Goal: Task Accomplishment & Management: Complete application form

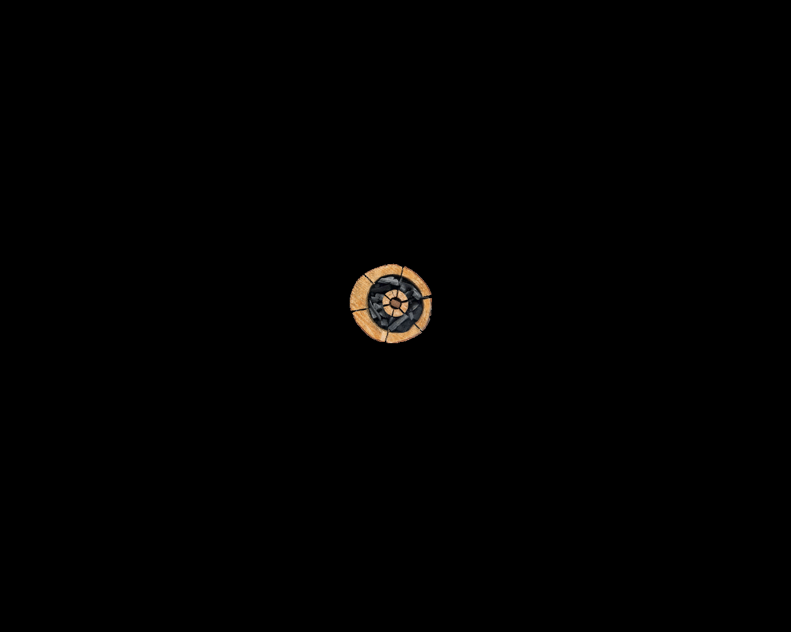
scroll to position [6440, 0]
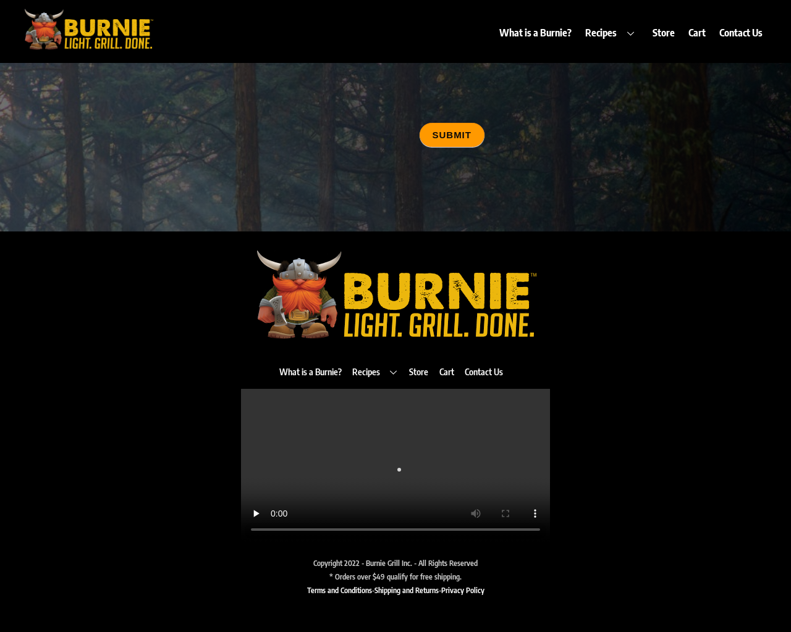
type input "20"
type input "[EMAIL_ADDRESS][DOMAIN_NAME]"
type input "20"
type textarea "20"
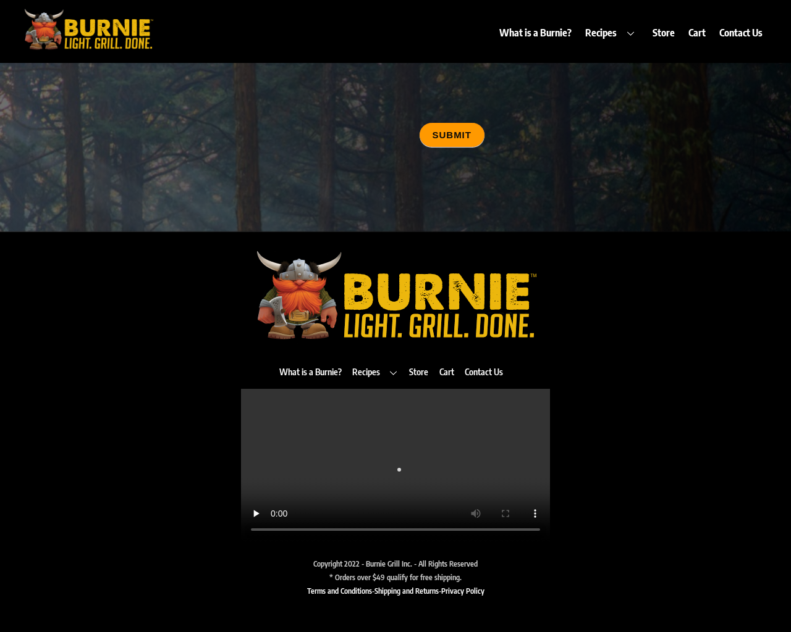
type input "20"
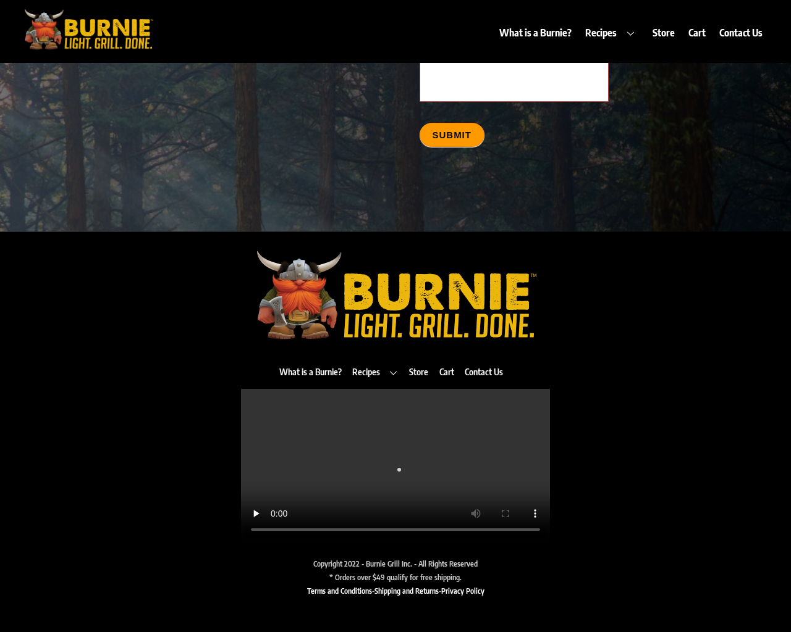
scroll to position [6292, 0]
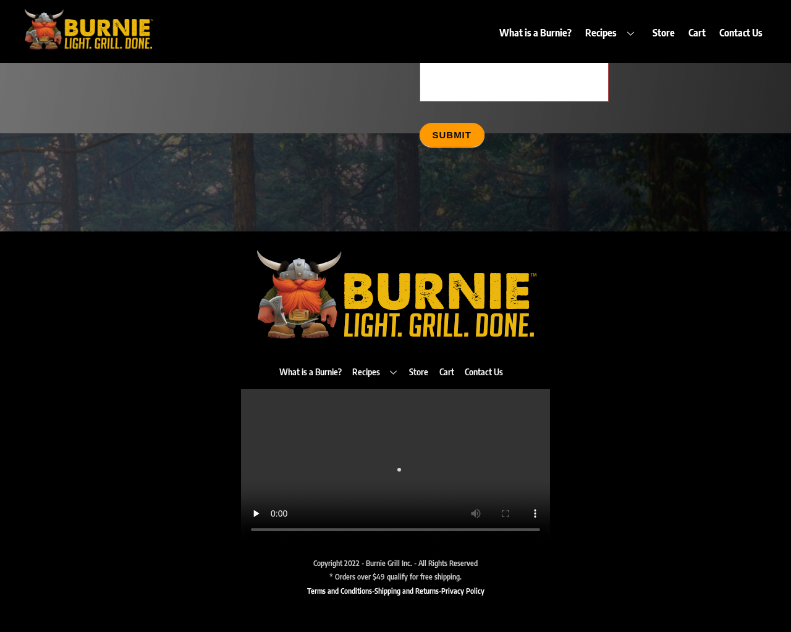
scroll to position [64, 0]
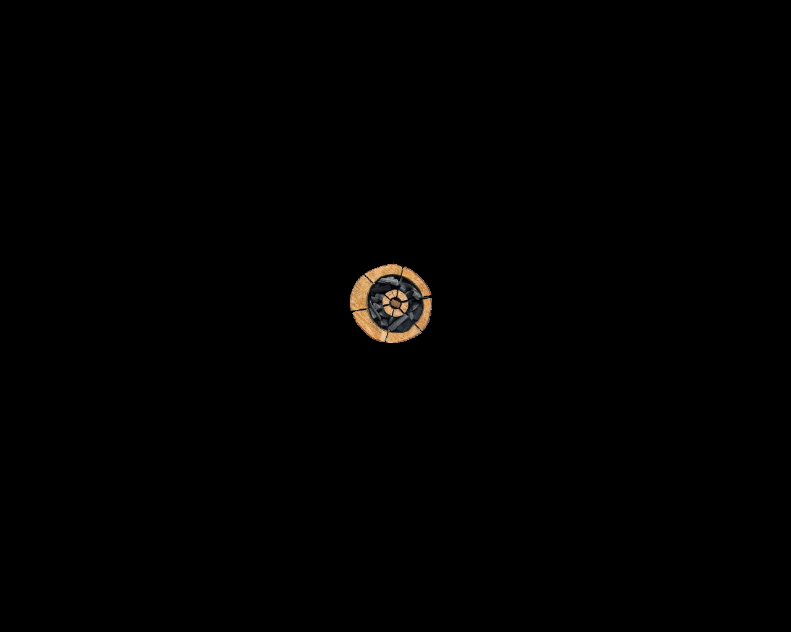
scroll to position [1089, 0]
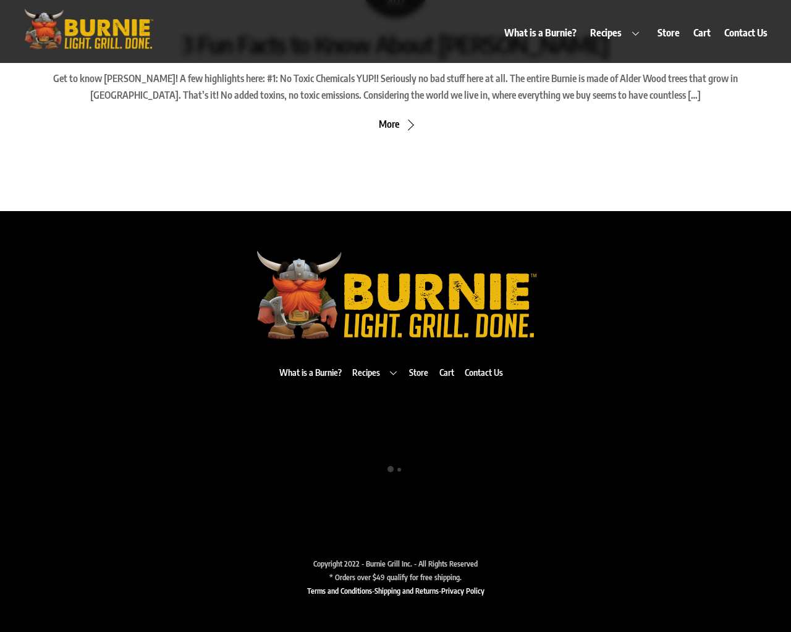
scroll to position [1089, 0]
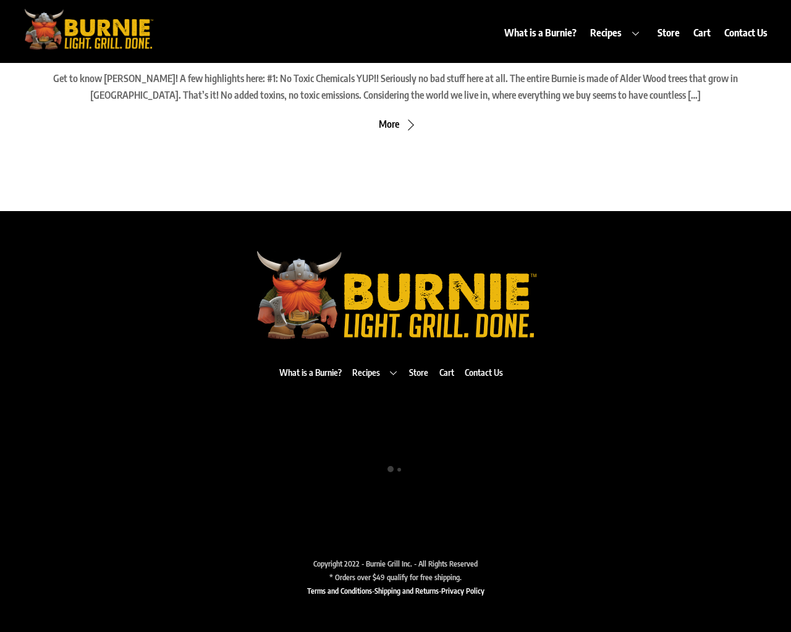
scroll to position [5, 0]
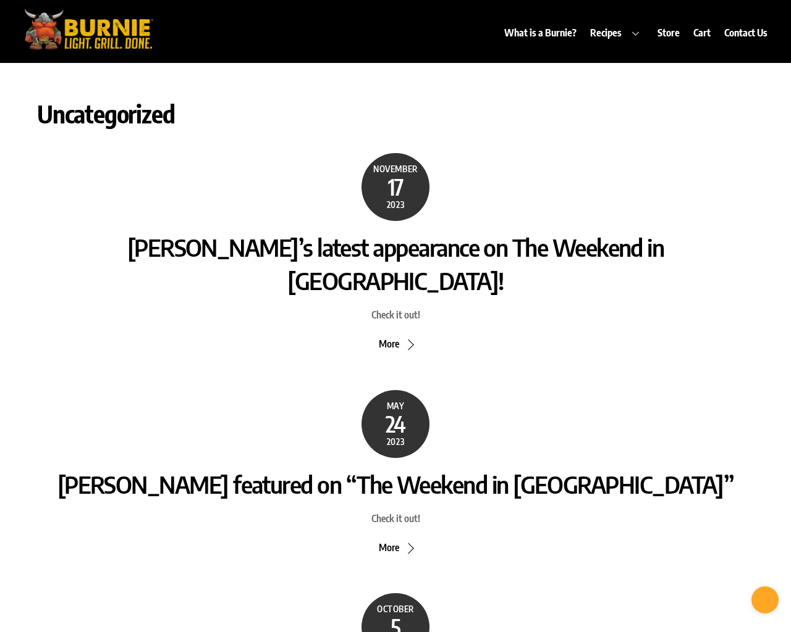
scroll to position [64, 0]
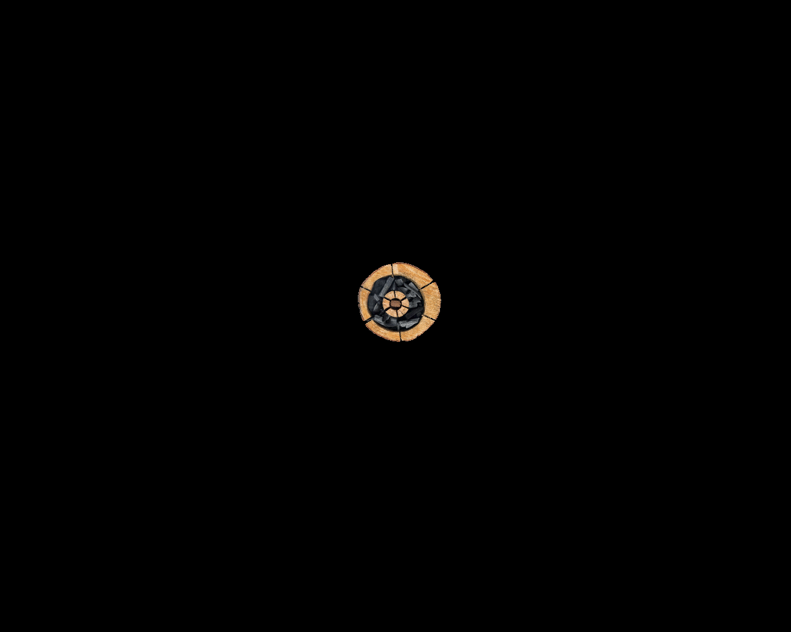
scroll to position [700, 0]
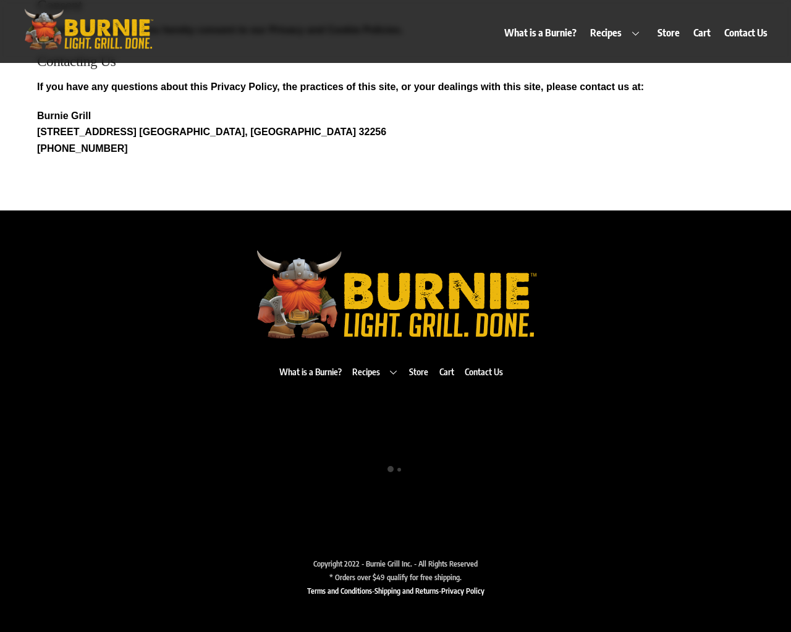
scroll to position [700, 0]
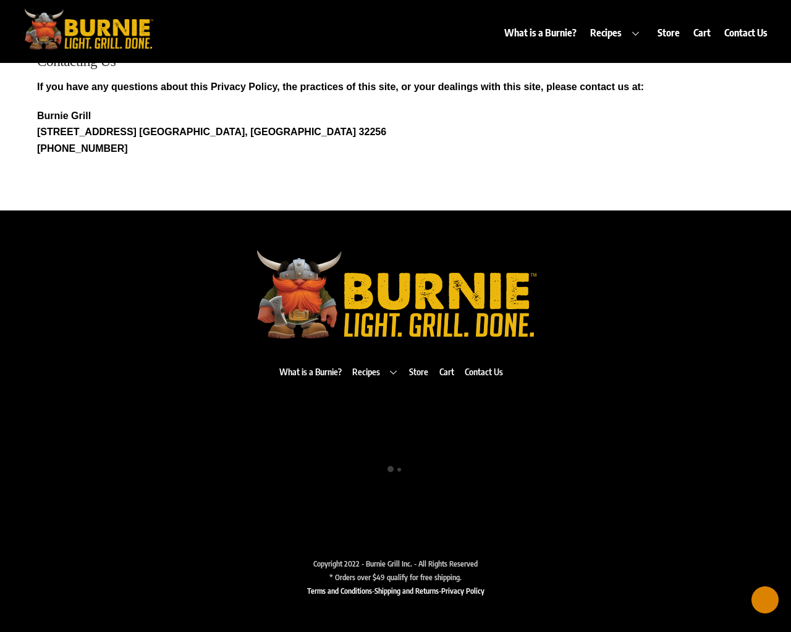
scroll to position [64, 0]
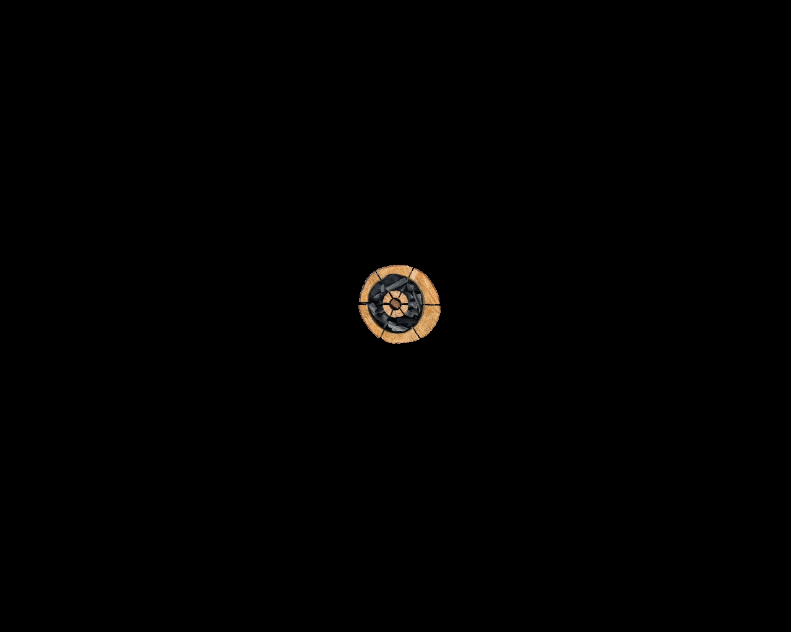
scroll to position [2562, 0]
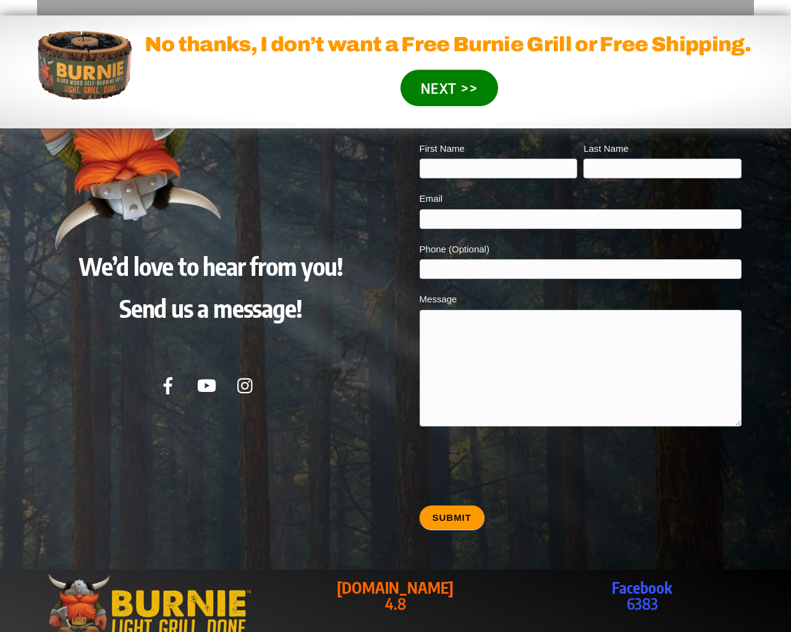
type input "20"
type input "testing@example.com"
type input "20"
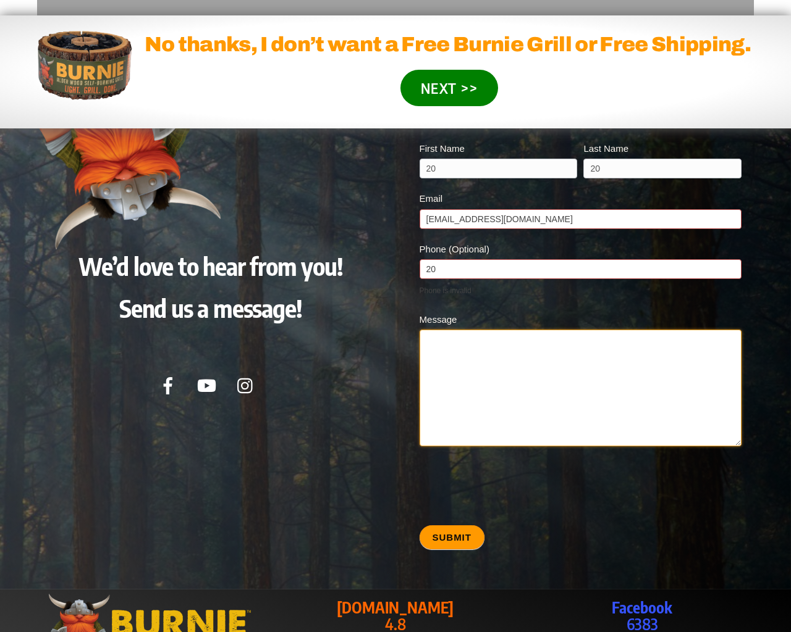
type textarea "20"
type input "20"
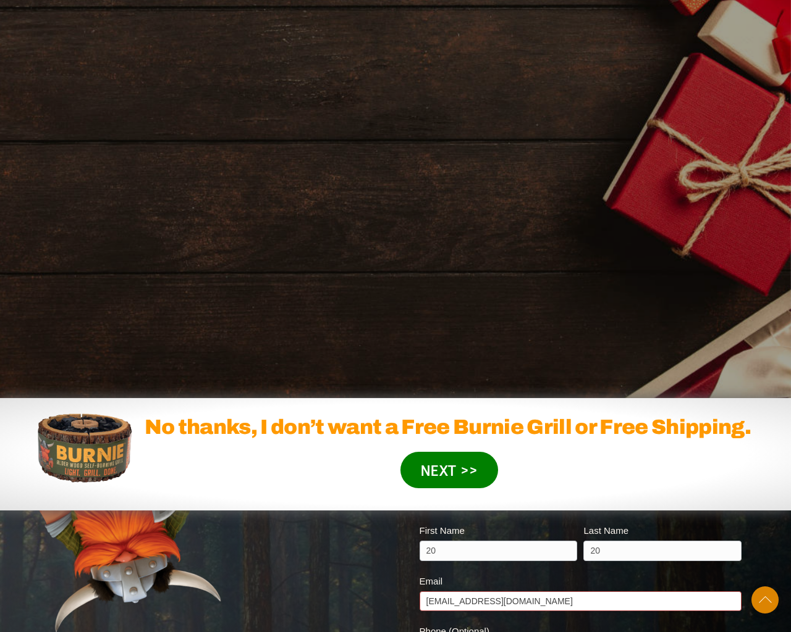
scroll to position [2989, 0]
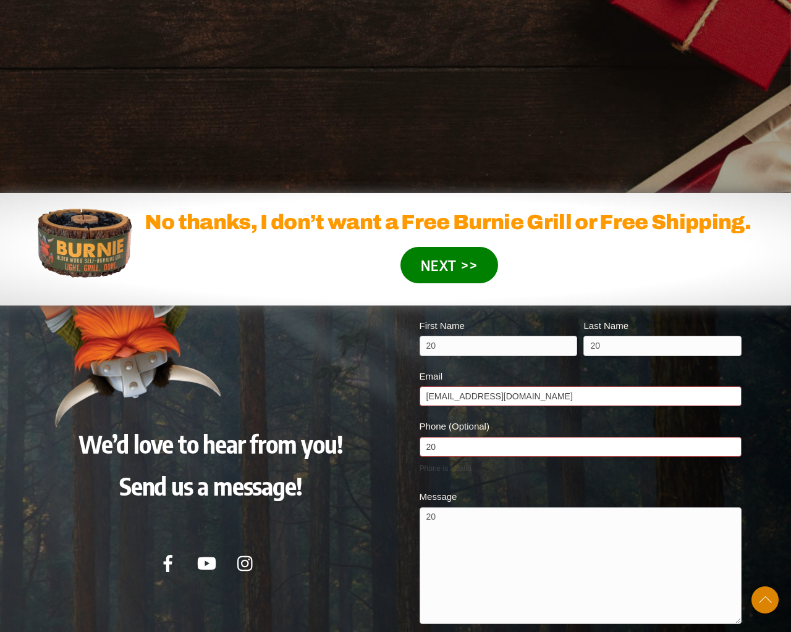
scroll to position [2989, 0]
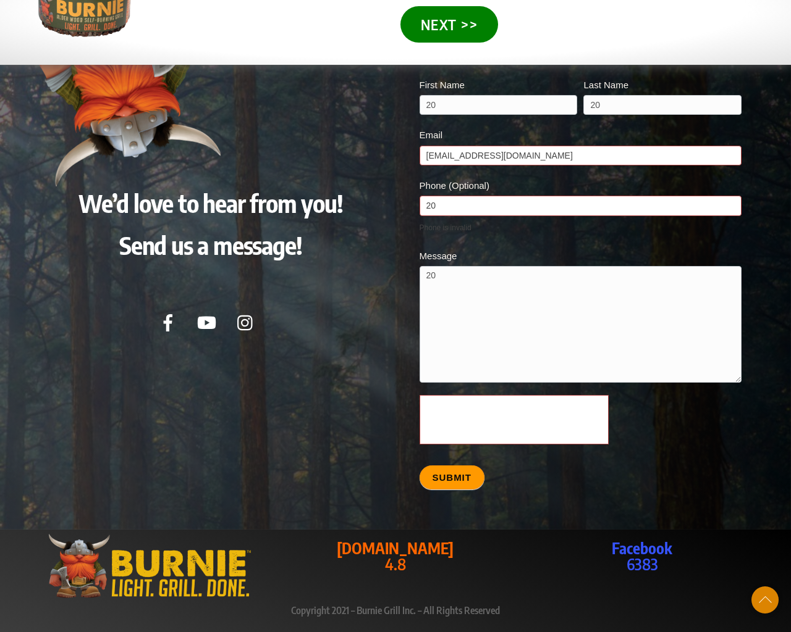
scroll to position [2934, 0]
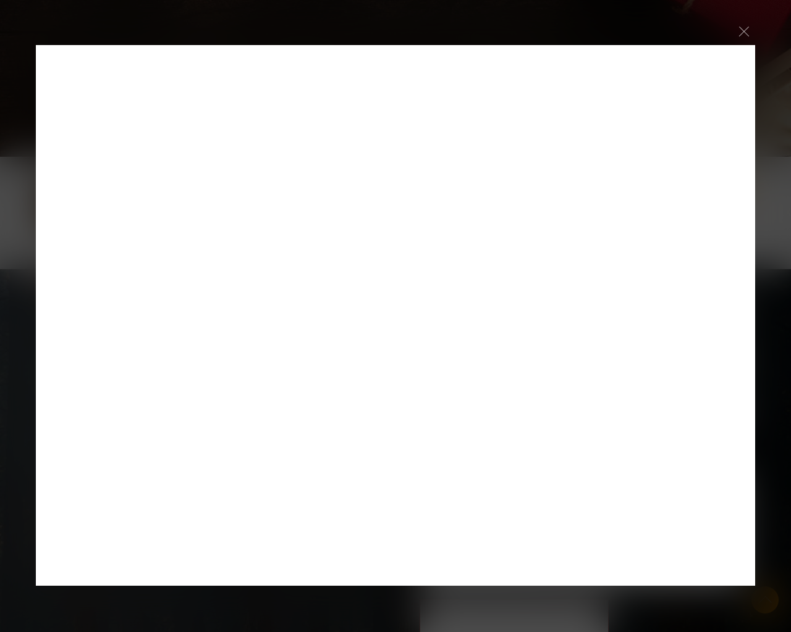
scroll to position [2934, 0]
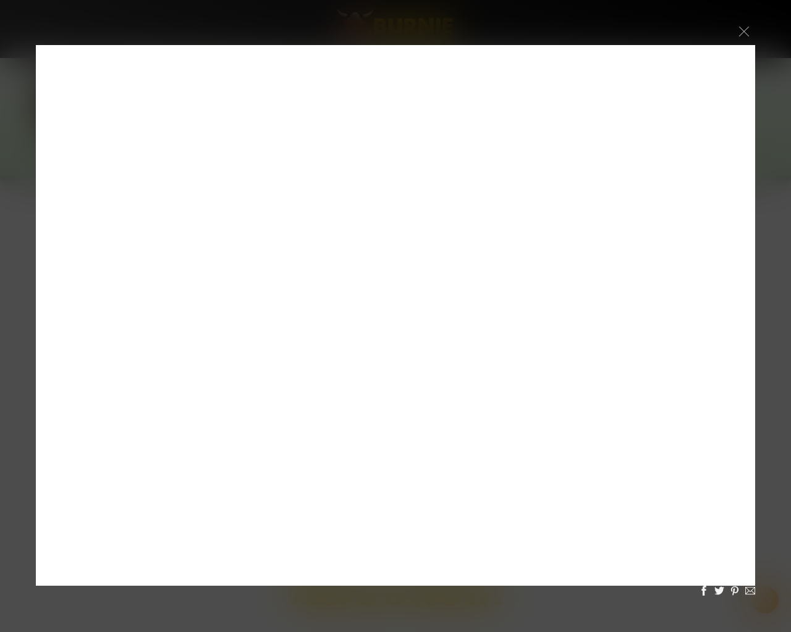
scroll to position [2934, 0]
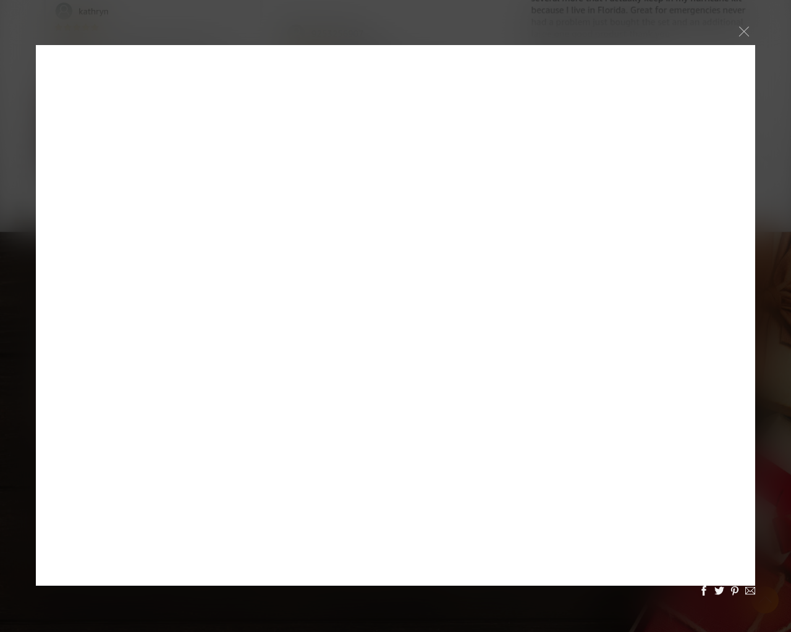
scroll to position [2934, 0]
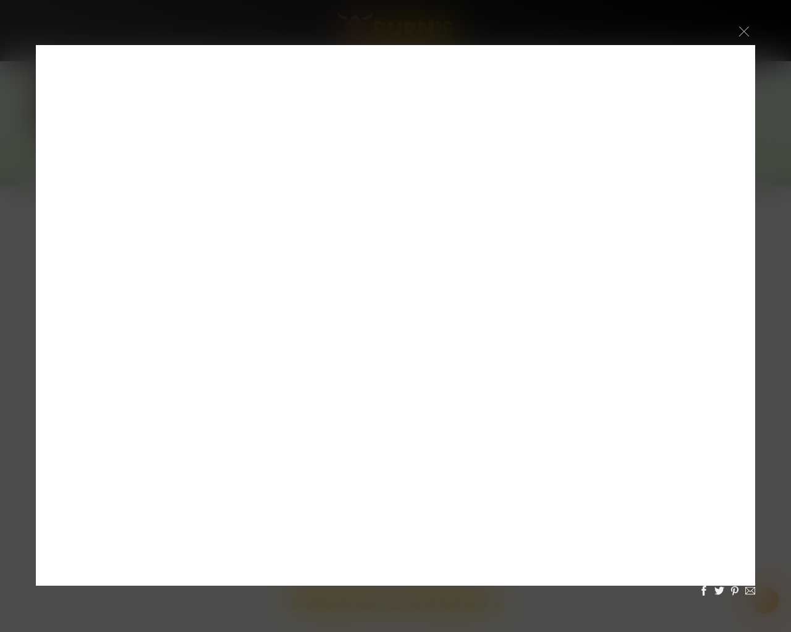
scroll to position [2934, 0]
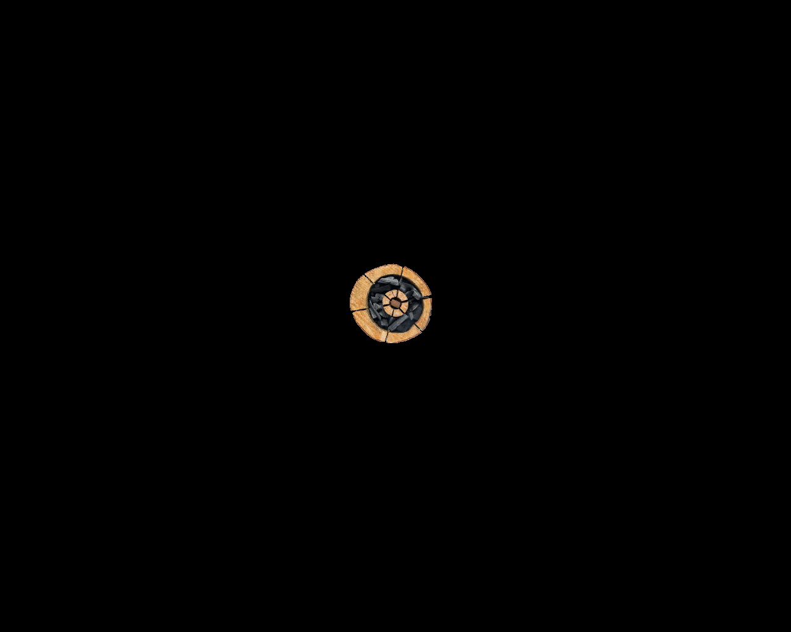
scroll to position [190, 0]
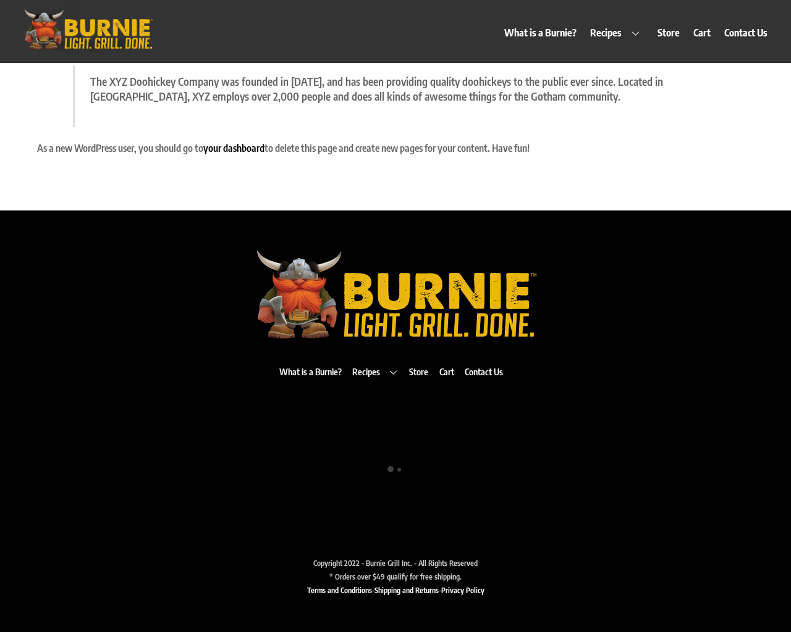
scroll to position [190, 0]
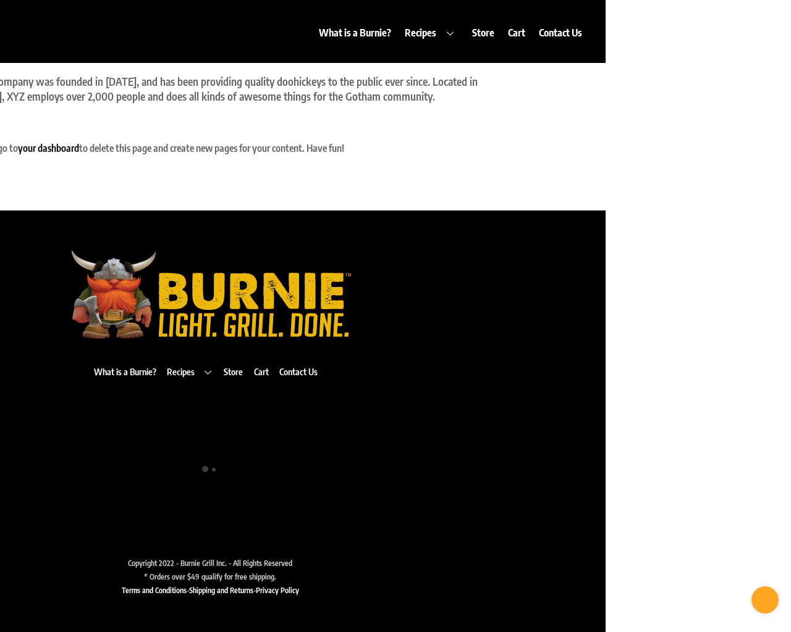
scroll to position [64, 0]
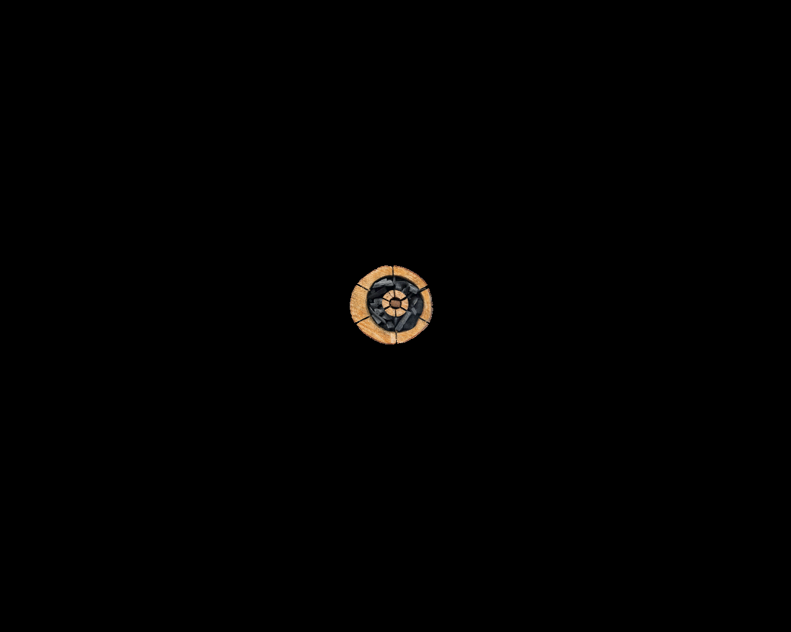
scroll to position [2650, 0]
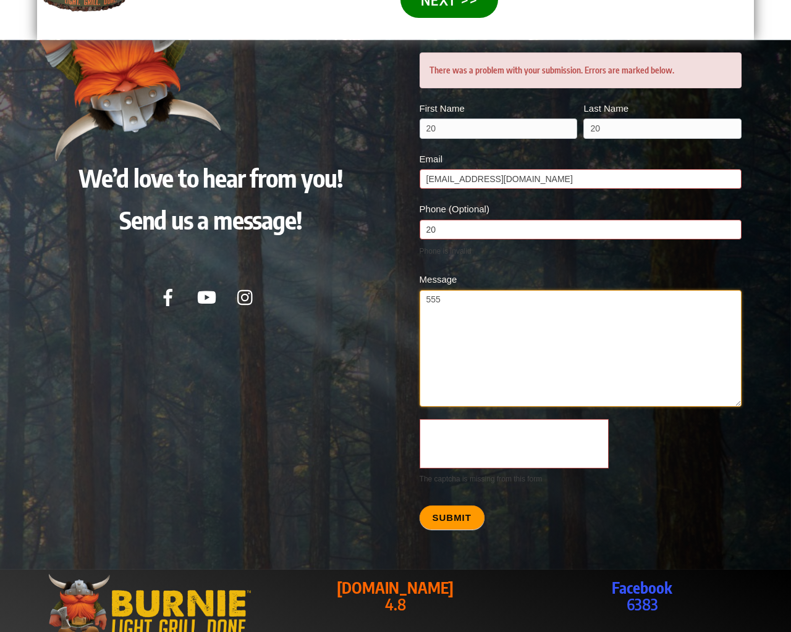
type textarea "20"
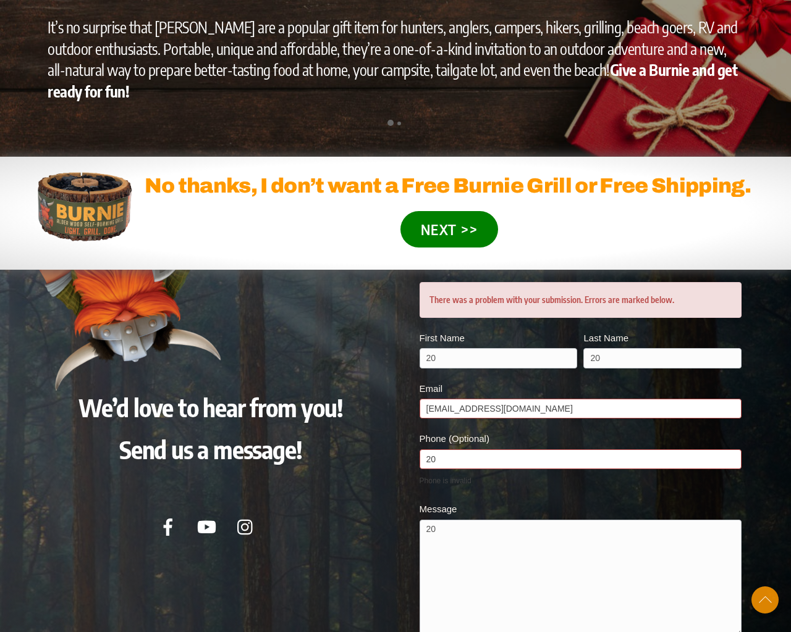
scroll to position [2650, 0]
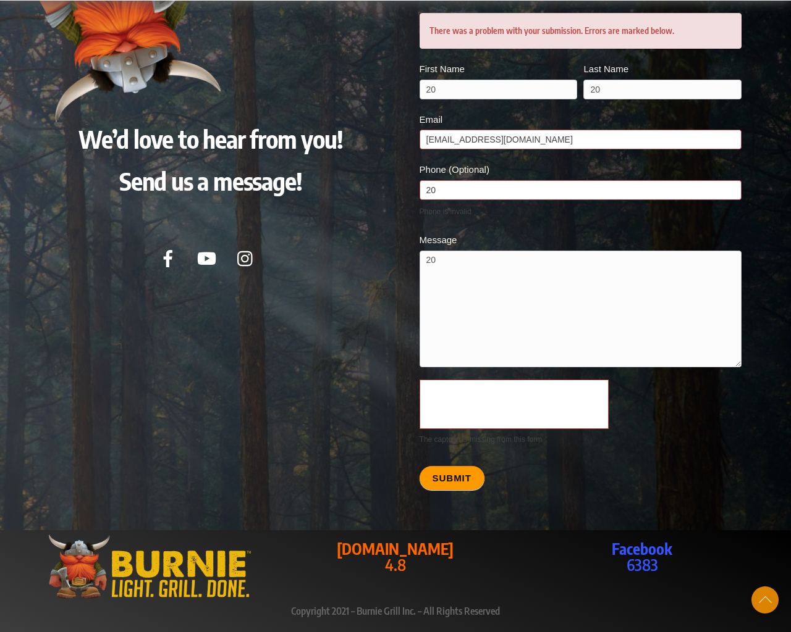
scroll to position [2998, 0]
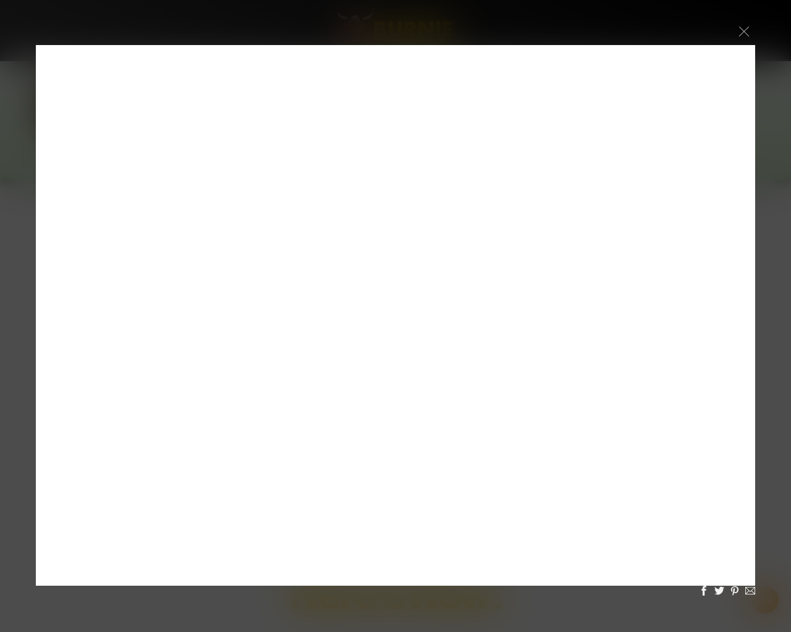
scroll to position [2998, 0]
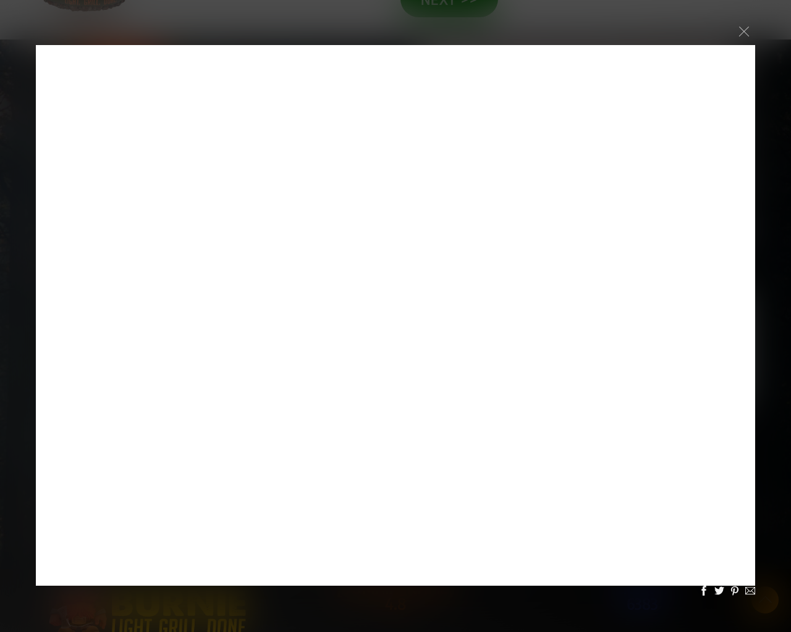
scroll to position [1018, 0]
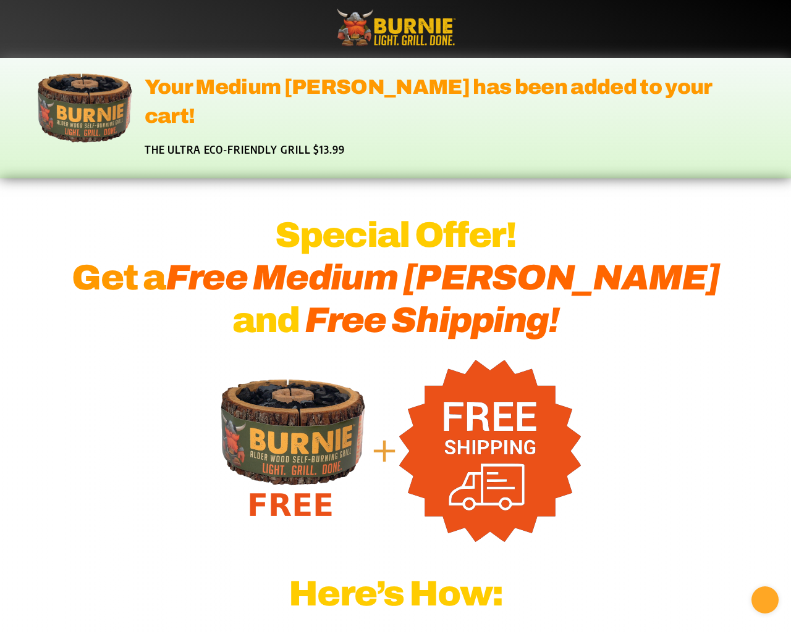
scroll to position [2998, 0]
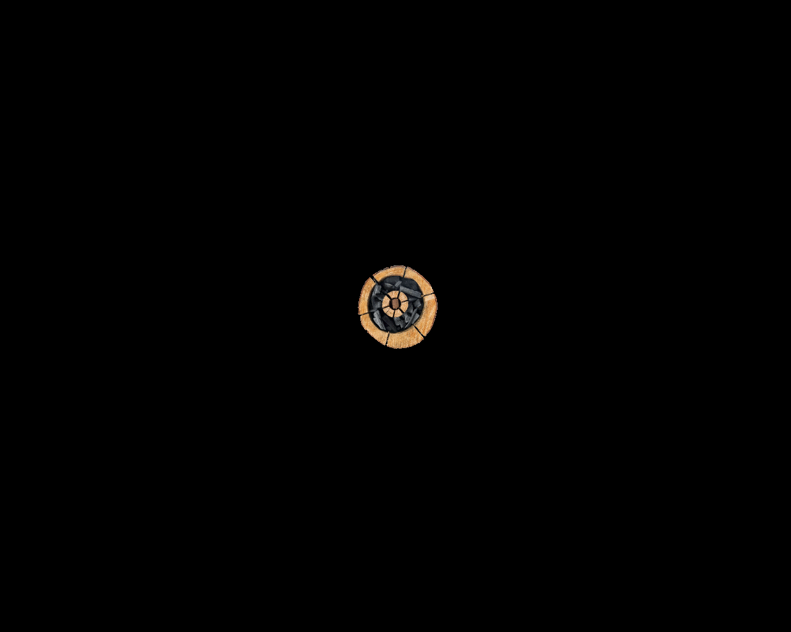
scroll to position [497, 0]
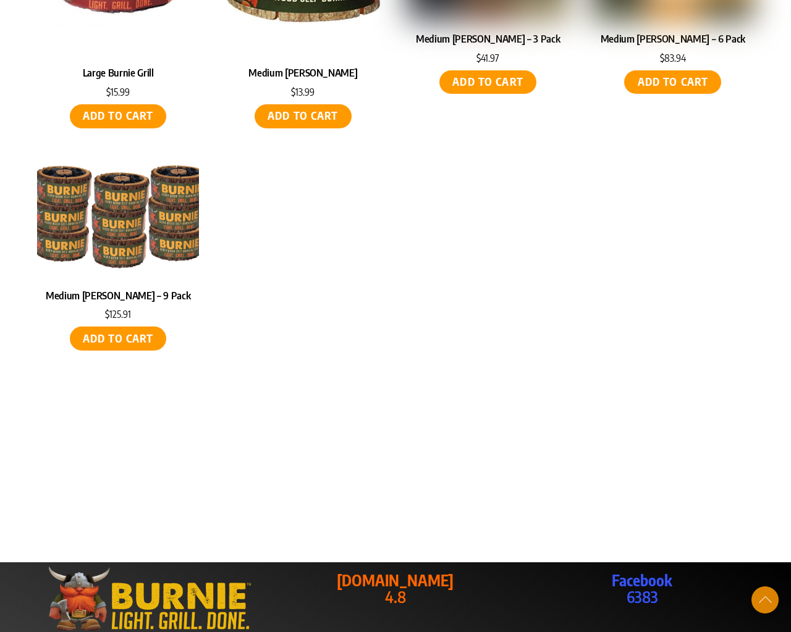
scroll to position [497, 0]
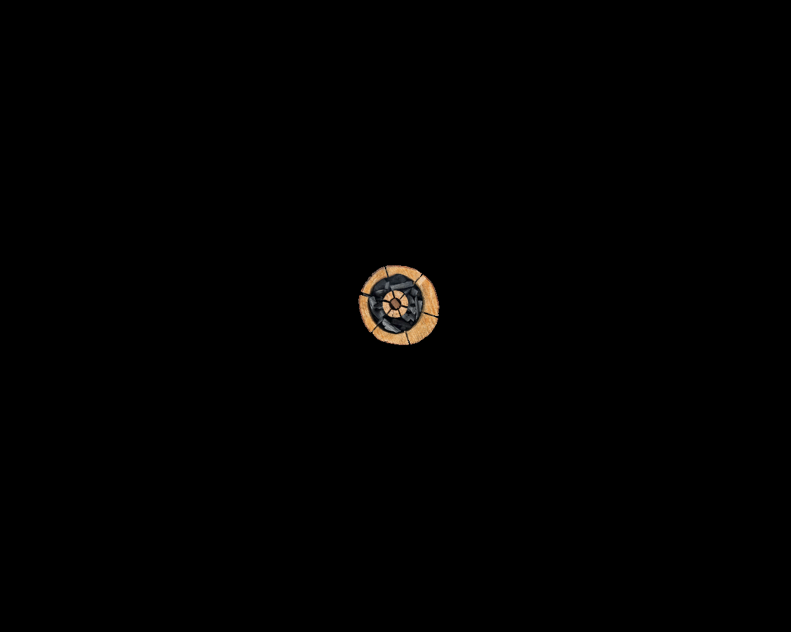
scroll to position [2418, 0]
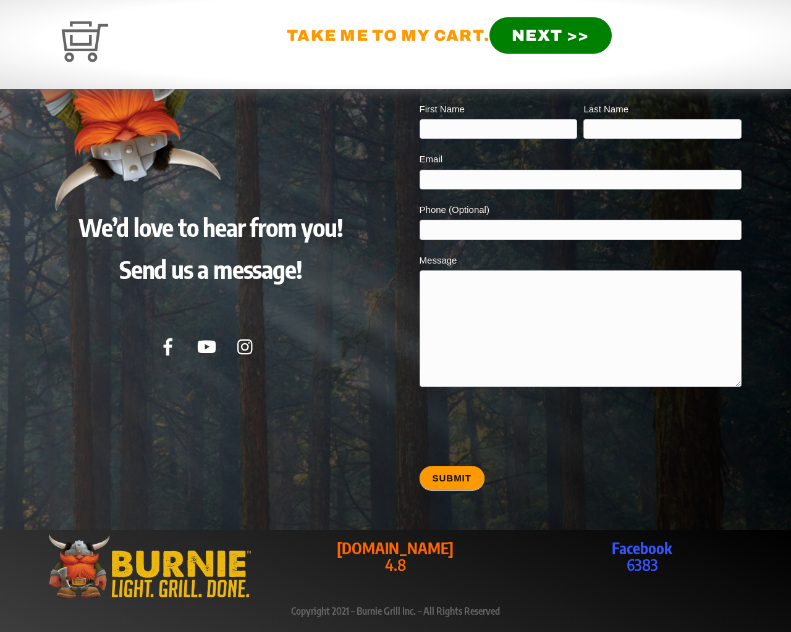
type input "20"
type input "[EMAIL_ADDRESS][DOMAIN_NAME]"
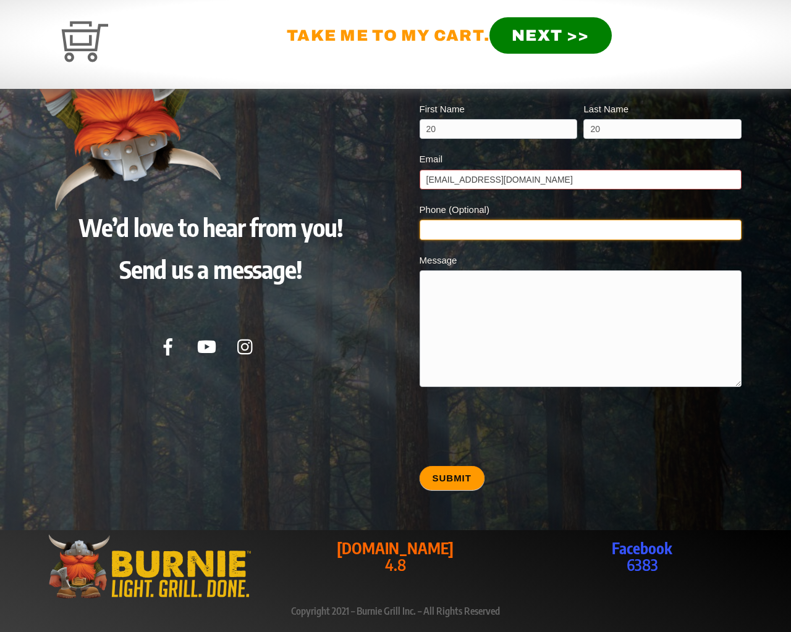
type input "20"
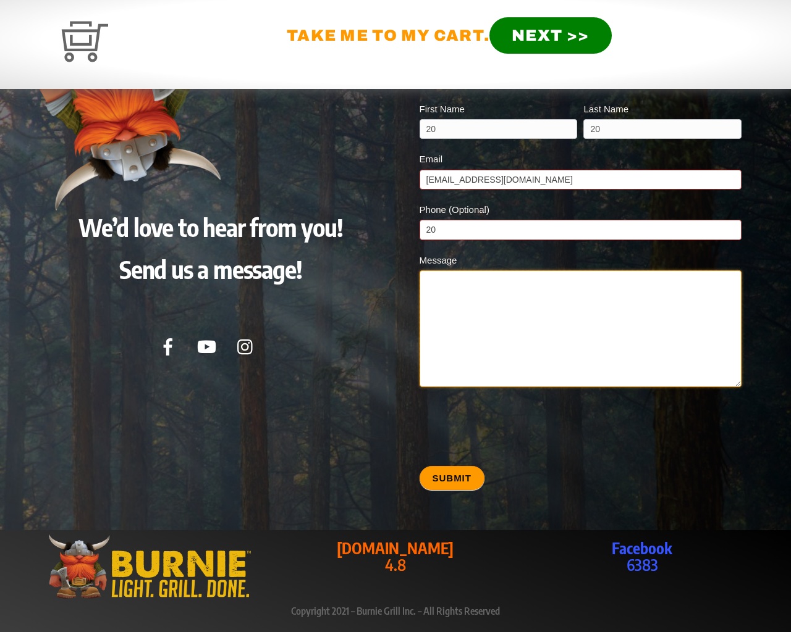
type textarea "20"
type input "20"
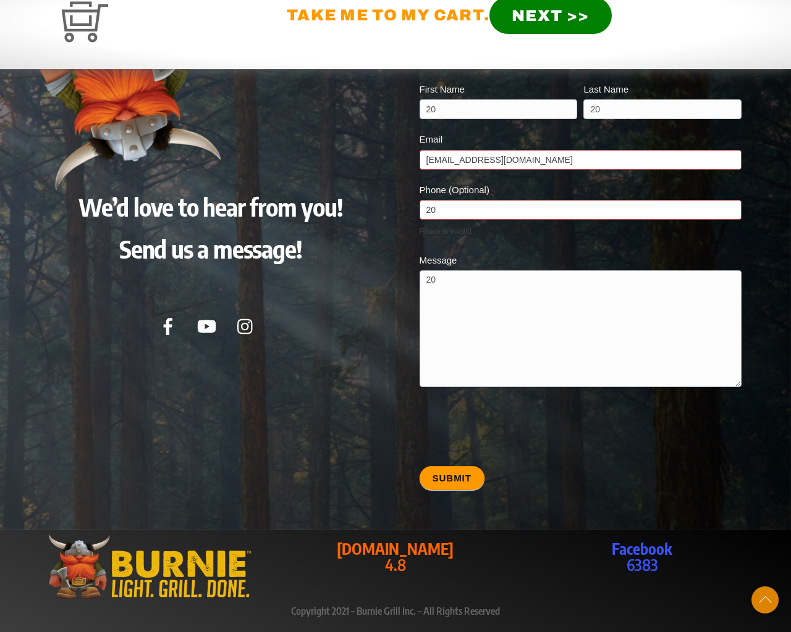
scroll to position [2383, 0]
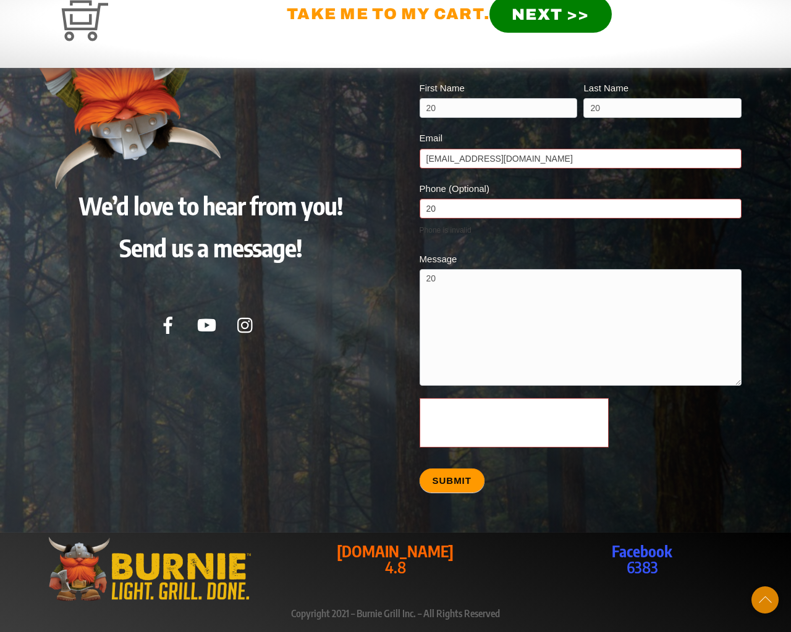
scroll to position [2386, 0]
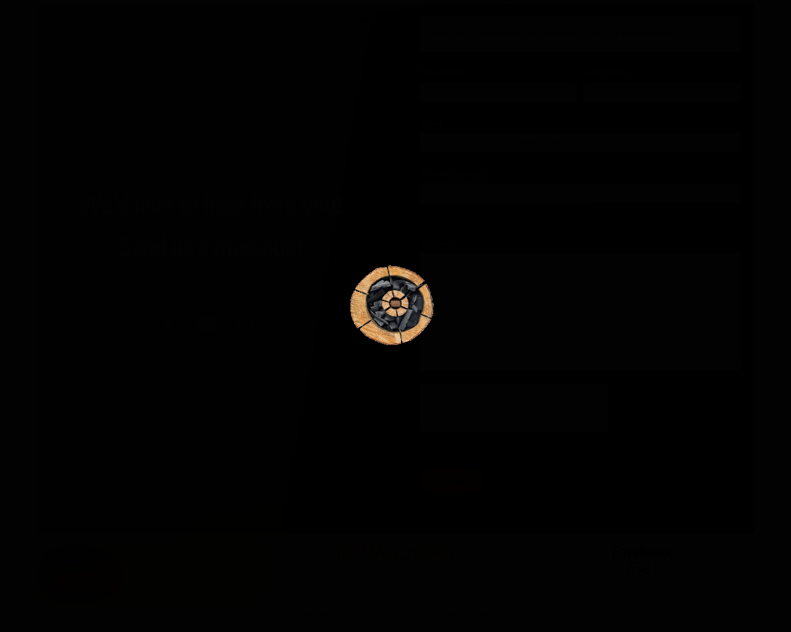
scroll to position [2506, 0]
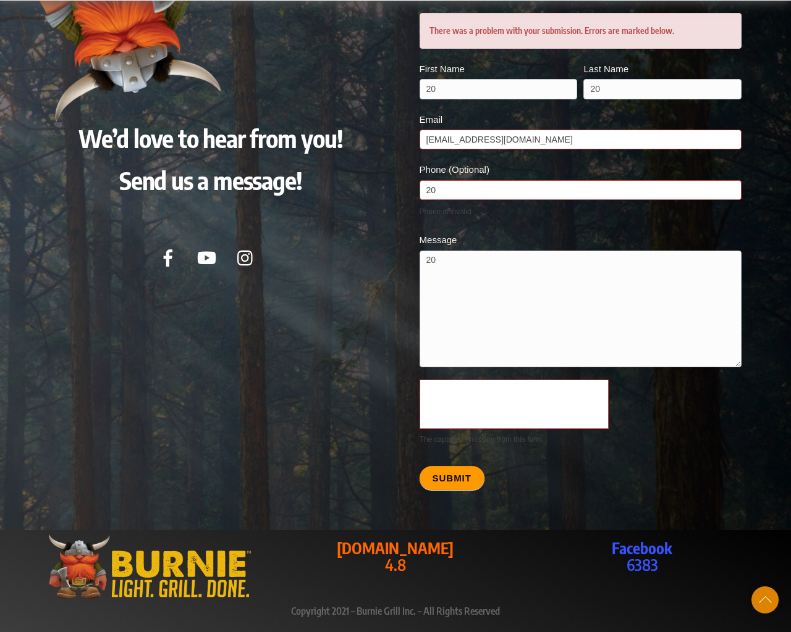
scroll to position [2451, 0]
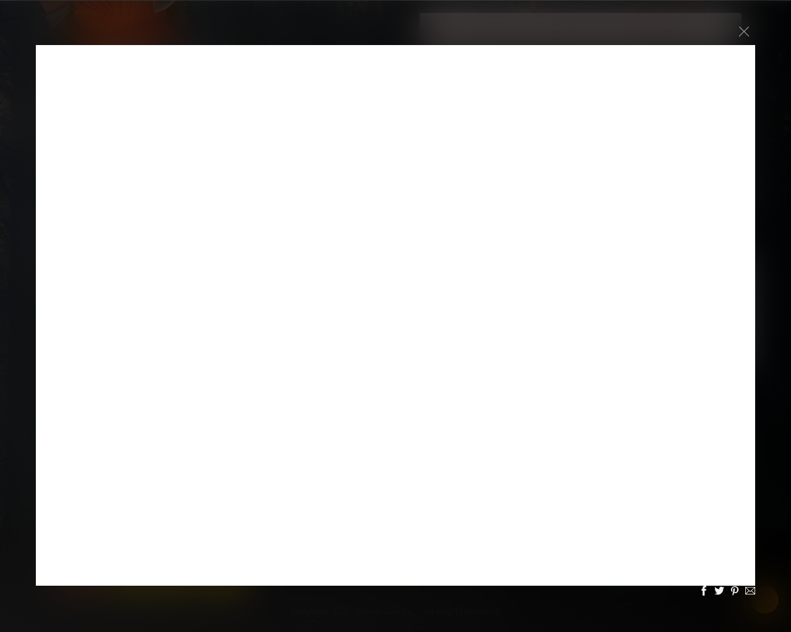
scroll to position [2115, 0]
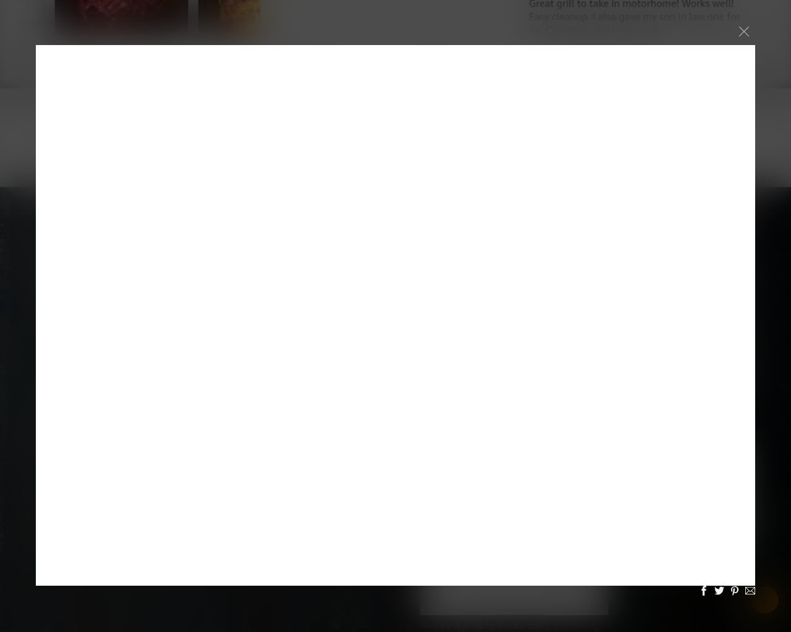
scroll to position [2854, 0]
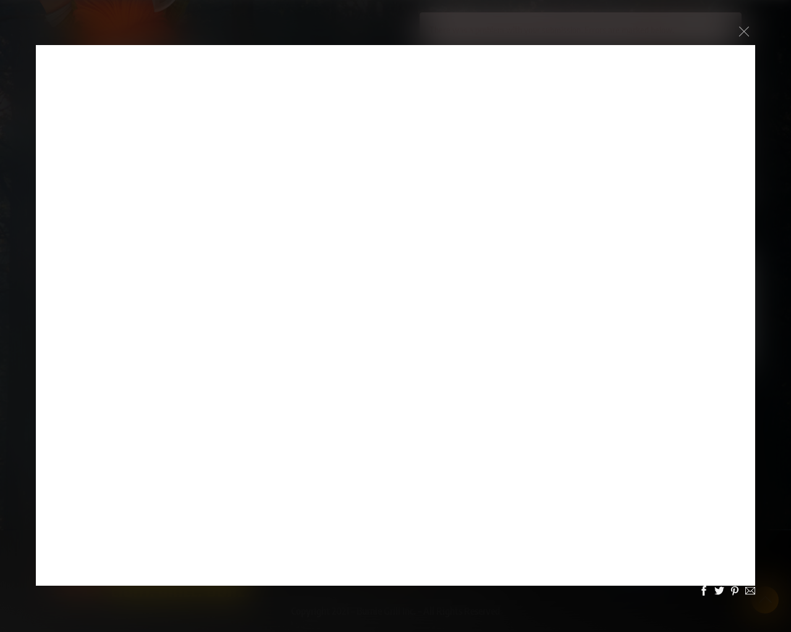
scroll to position [1310, 0]
